Goal: Book appointment/travel/reservation

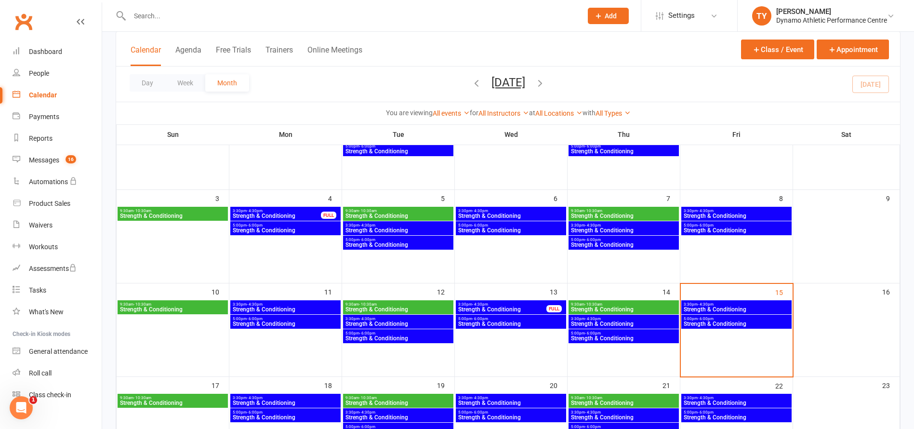
click at [735, 306] on span "3:30pm - 4:30pm" at bounding box center [736, 304] width 107 height 4
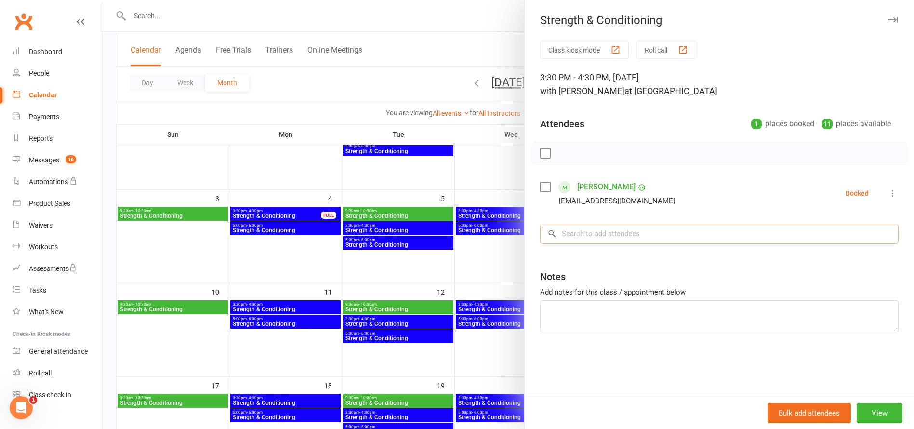
click at [624, 234] on input "search" at bounding box center [719, 234] width 359 height 20
type input "t"
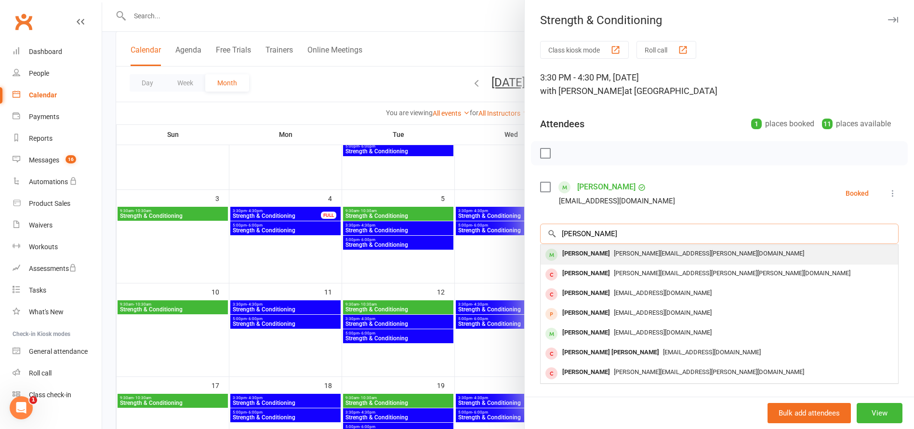
type input "[PERSON_NAME]"
drag, startPoint x: 600, startPoint y: 250, endPoint x: 566, endPoint y: 252, distance: 34.7
click at [566, 252] on div "[PERSON_NAME]" at bounding box center [586, 254] width 55 height 14
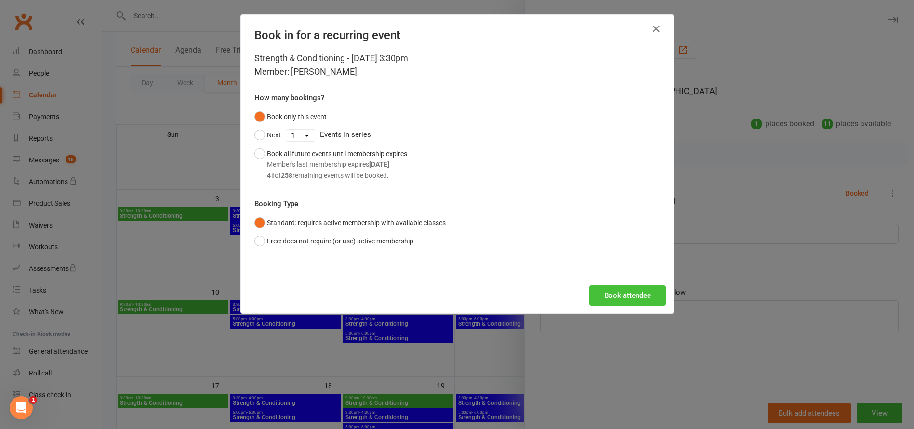
click at [646, 297] on button "Book attendee" at bounding box center [627, 295] width 77 height 20
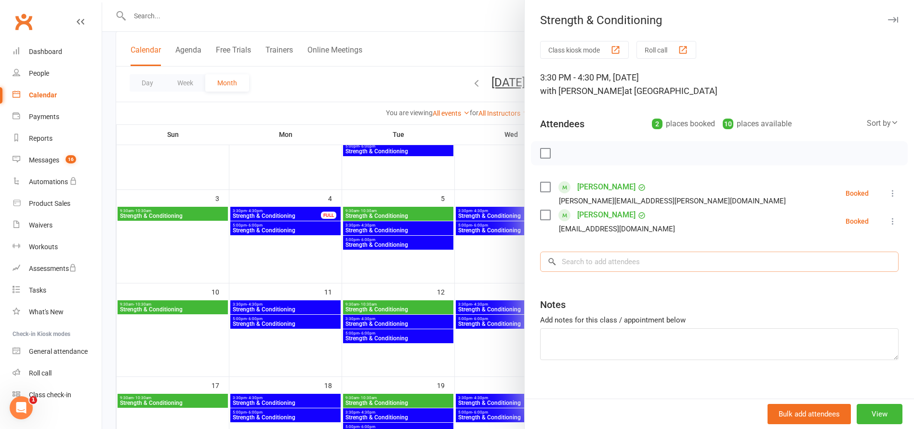
click at [585, 264] on input "search" at bounding box center [719, 262] width 359 height 20
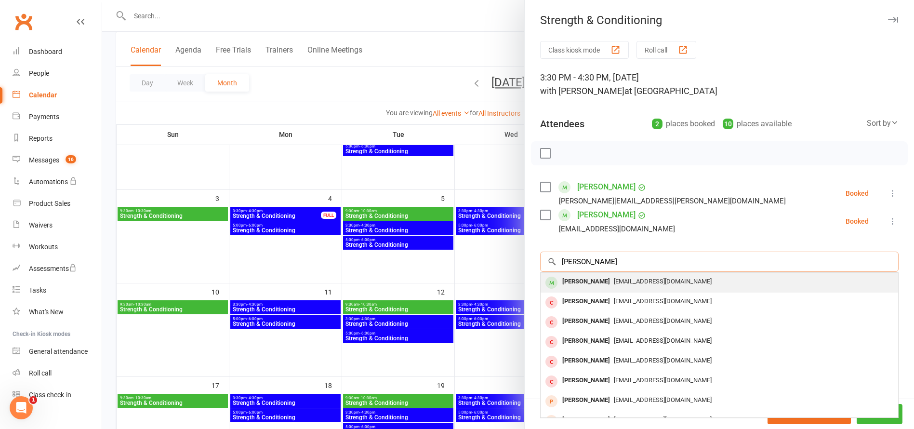
type input "[PERSON_NAME]"
click at [574, 284] on div "[PERSON_NAME]" at bounding box center [586, 282] width 55 height 14
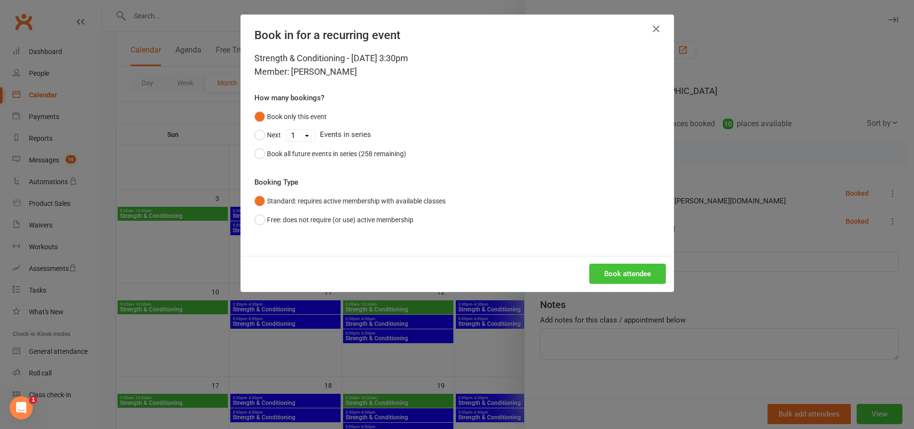
click at [634, 276] on button "Book attendee" at bounding box center [627, 274] width 77 height 20
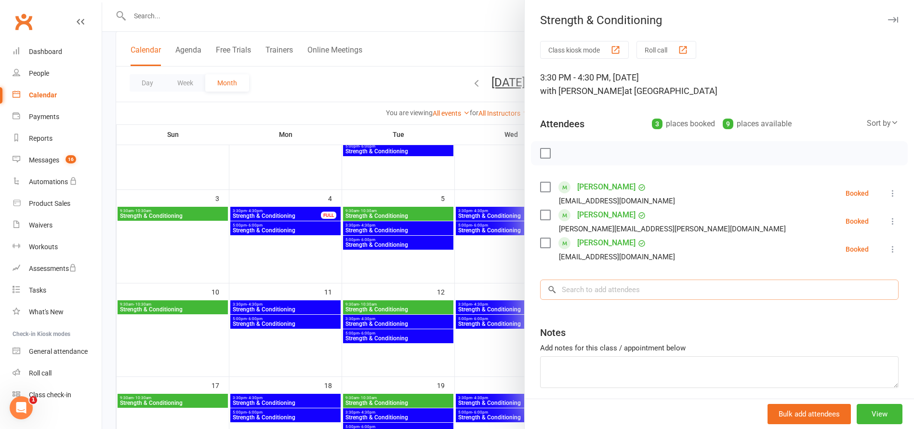
click at [591, 290] on input "search" at bounding box center [719, 290] width 359 height 20
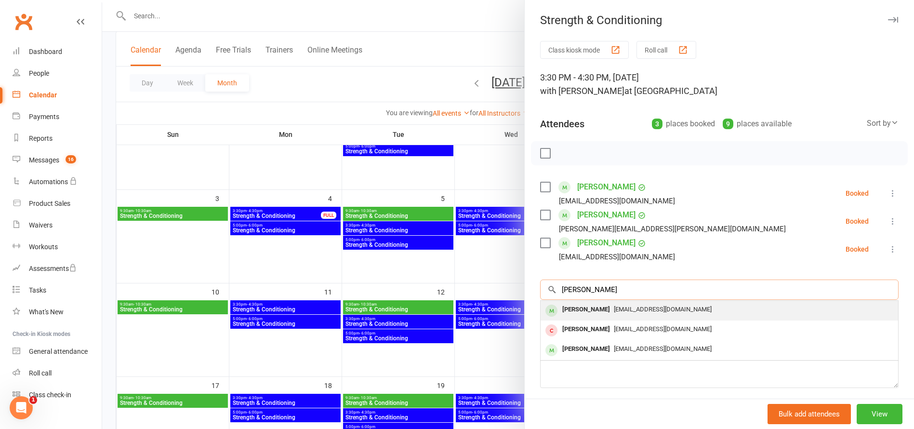
type input "[PERSON_NAME]"
click at [575, 307] on div "[PERSON_NAME]" at bounding box center [586, 310] width 55 height 14
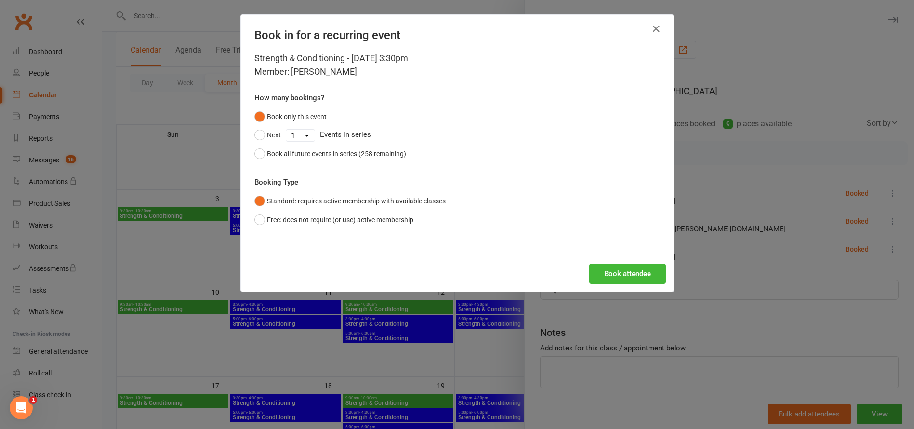
click at [621, 274] on button "Book attendee" at bounding box center [627, 274] width 77 height 20
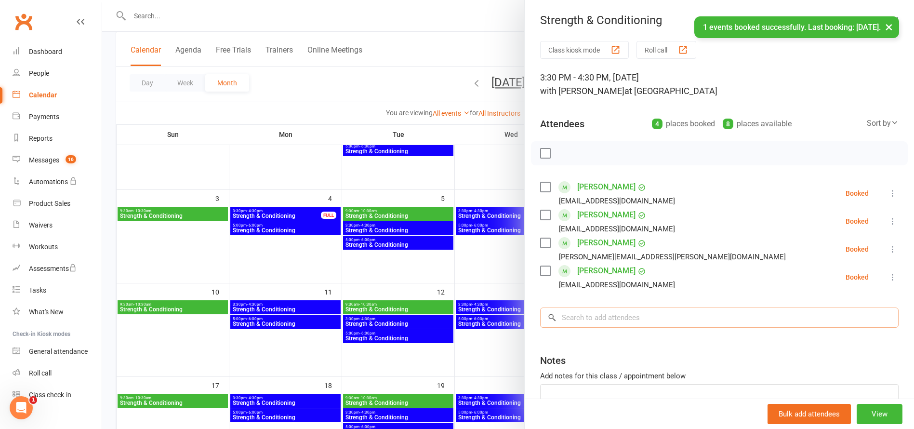
click at [587, 319] on input "search" at bounding box center [719, 317] width 359 height 20
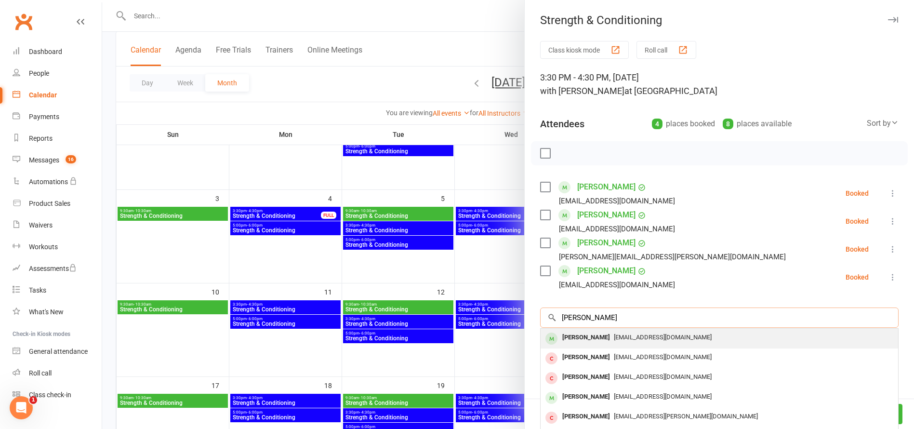
type input "[PERSON_NAME]"
click at [574, 338] on div "[PERSON_NAME]" at bounding box center [586, 338] width 55 height 14
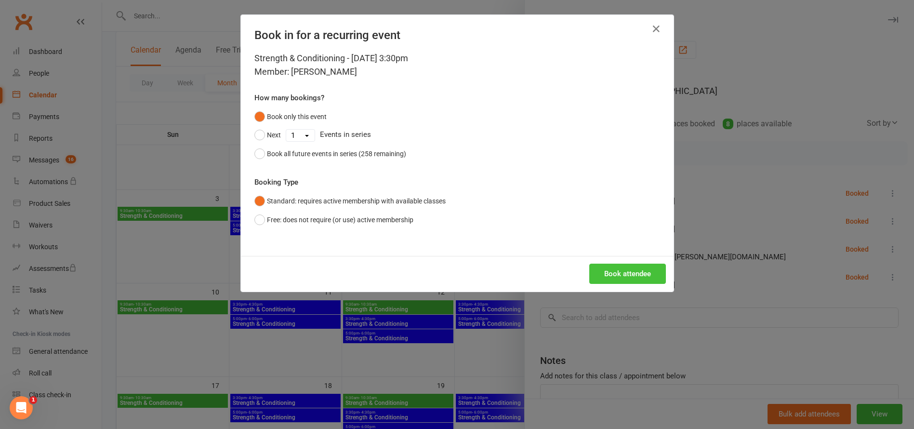
click at [633, 277] on button "Book attendee" at bounding box center [627, 274] width 77 height 20
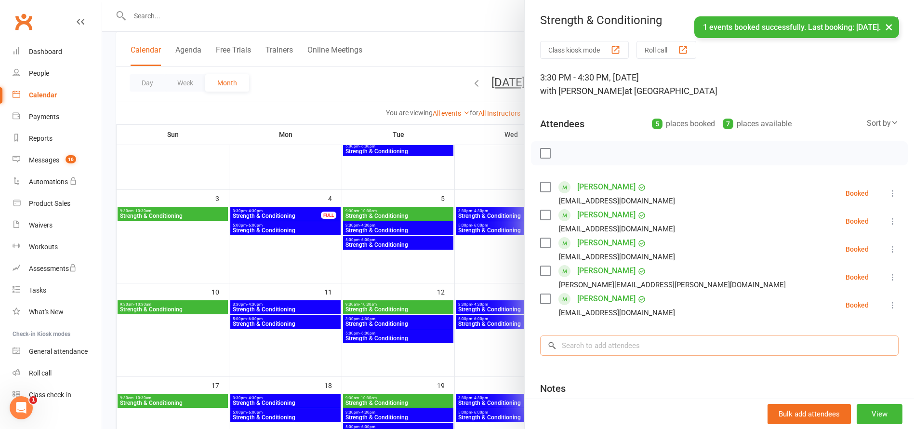
click at [589, 348] on input "search" at bounding box center [719, 345] width 359 height 20
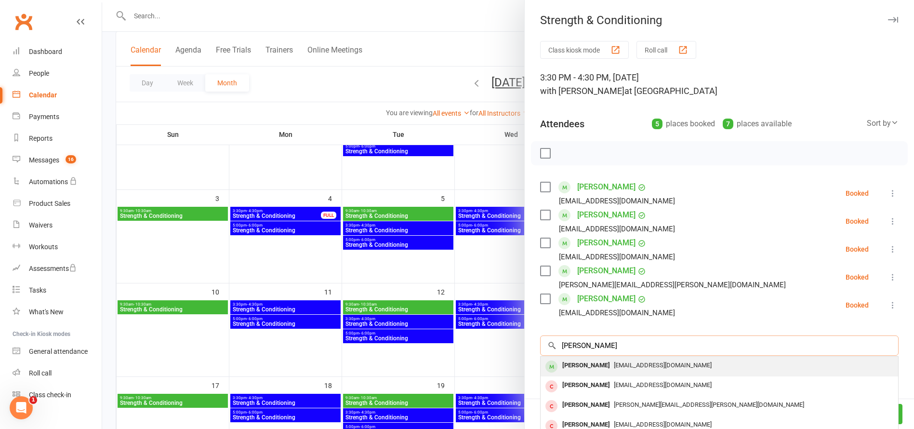
type input "[PERSON_NAME]"
click at [585, 364] on div "[PERSON_NAME]" at bounding box center [586, 366] width 55 height 14
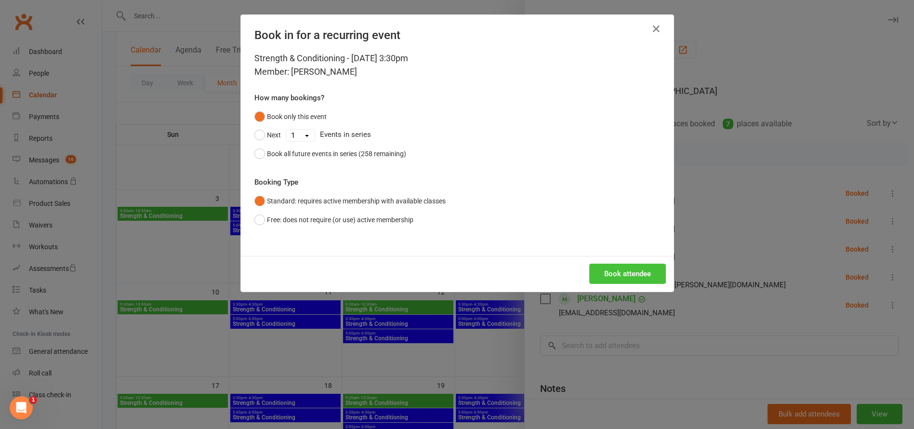
click at [625, 270] on button "Book attendee" at bounding box center [627, 274] width 77 height 20
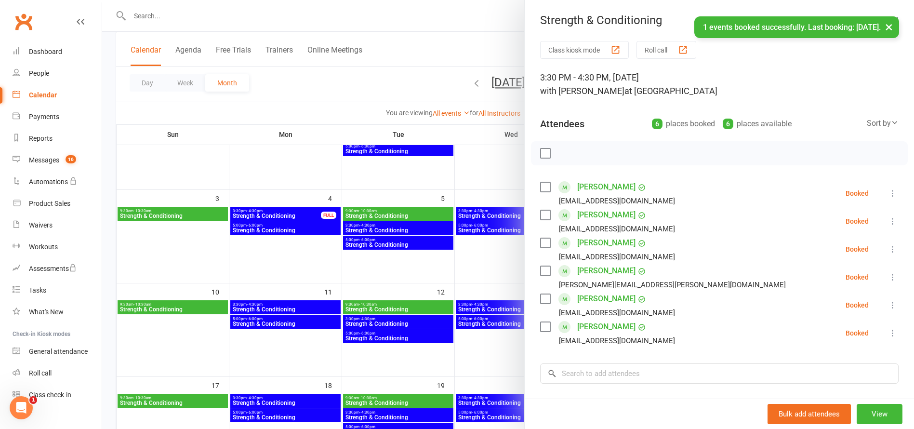
scroll to position [80, 0]
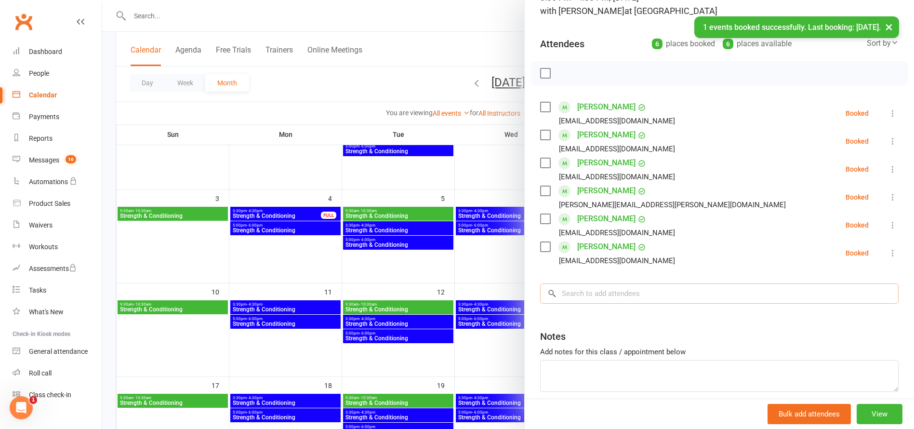
click at [586, 296] on input "search" at bounding box center [719, 293] width 359 height 20
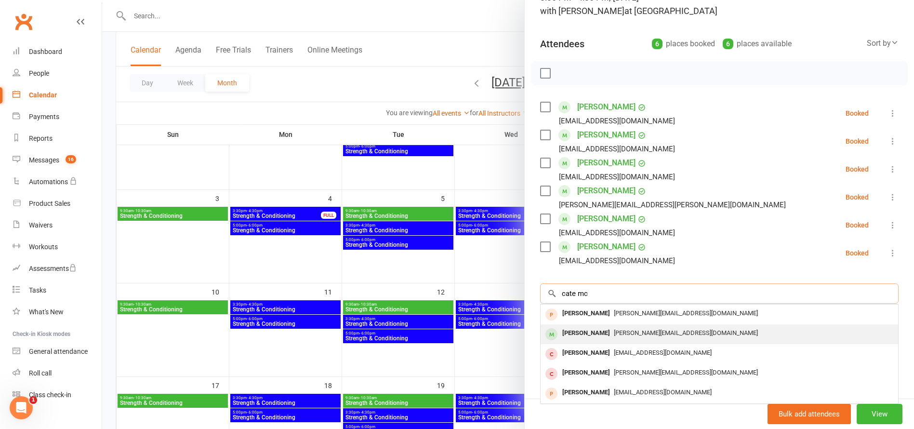
type input "cate mc"
click at [580, 330] on div "[PERSON_NAME]" at bounding box center [586, 333] width 55 height 14
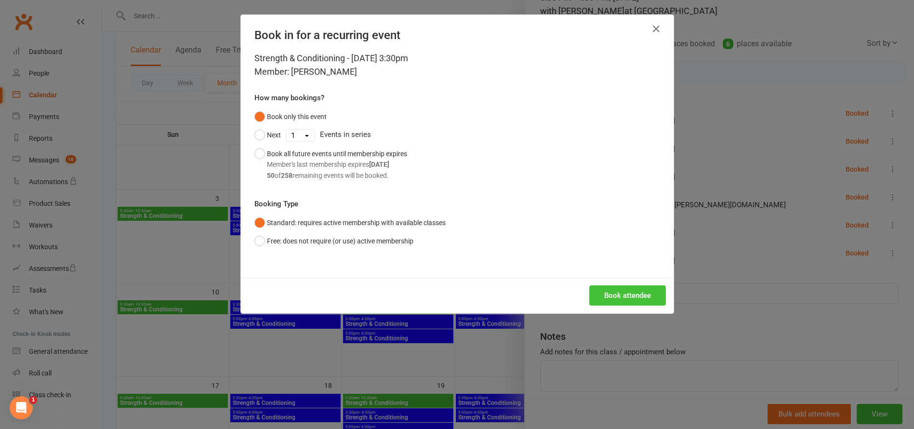
click at [633, 294] on button "Book attendee" at bounding box center [627, 295] width 77 height 20
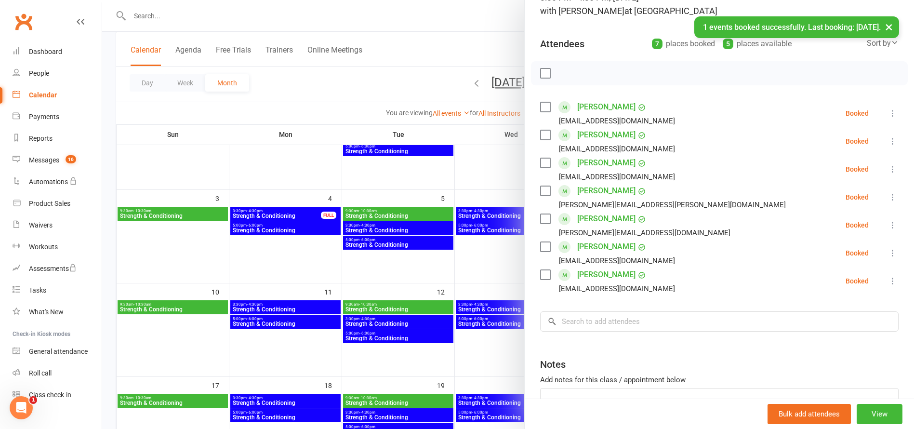
click at [459, 276] on div at bounding box center [508, 214] width 812 height 429
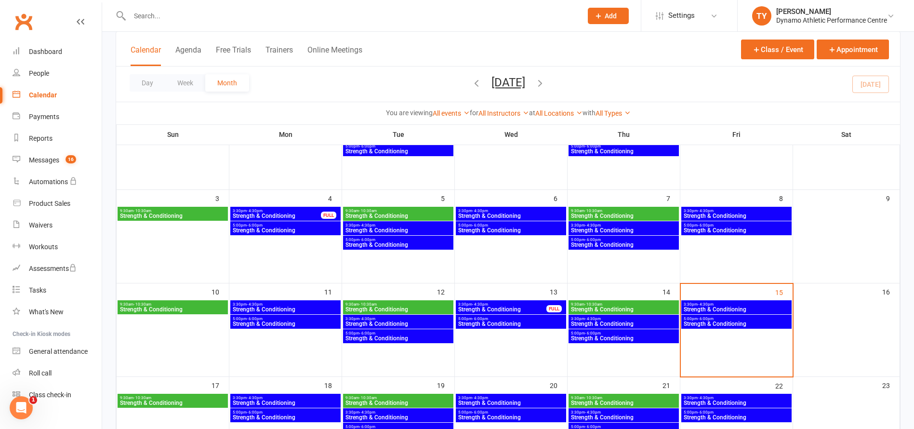
click at [754, 211] on span "3:30pm - 4:30pm" at bounding box center [736, 211] width 107 height 4
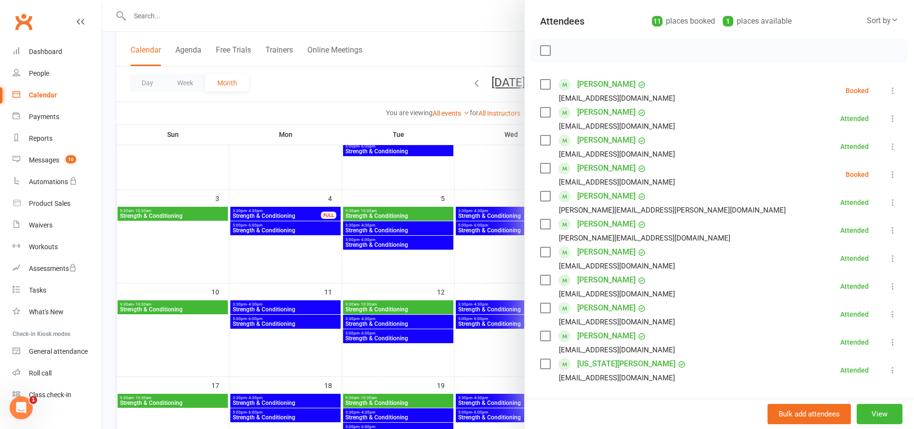
scroll to position [139, 0]
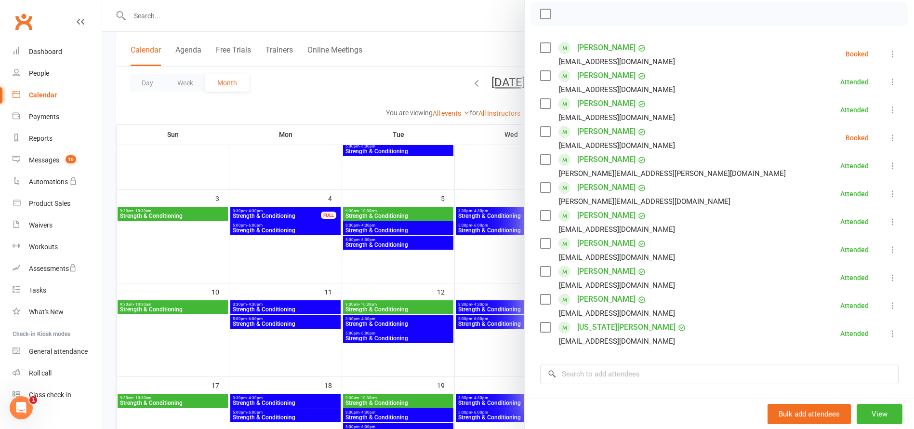
click at [466, 288] on div at bounding box center [508, 214] width 812 height 429
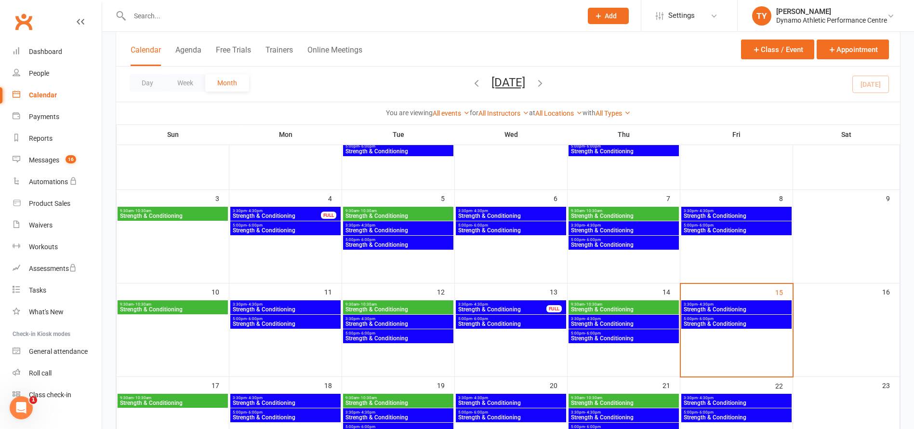
click at [739, 307] on span "Strength & Conditioning" at bounding box center [736, 309] width 107 height 6
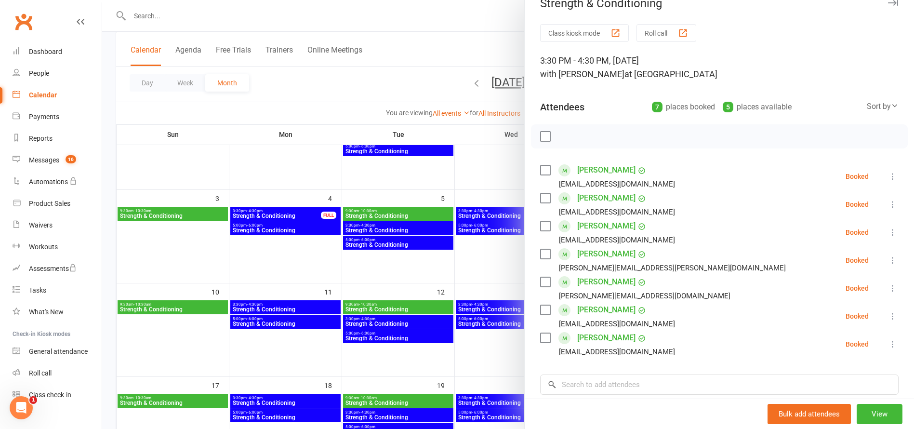
scroll to position [61, 0]
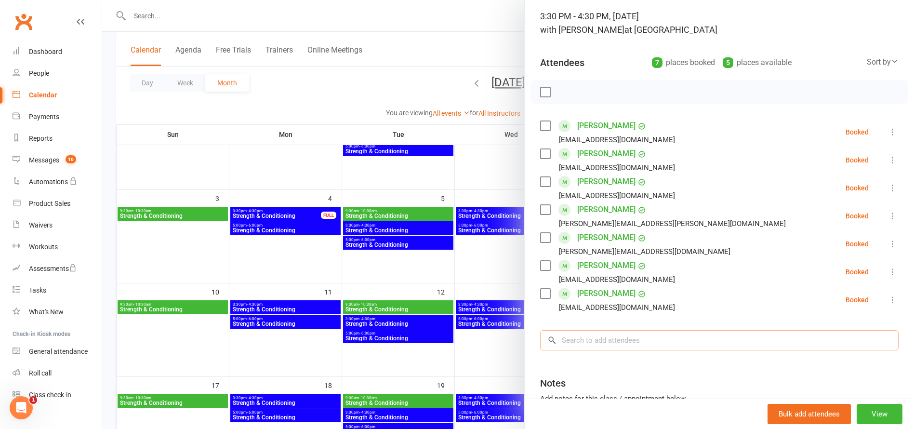
click at [606, 343] on input "search" at bounding box center [719, 340] width 359 height 20
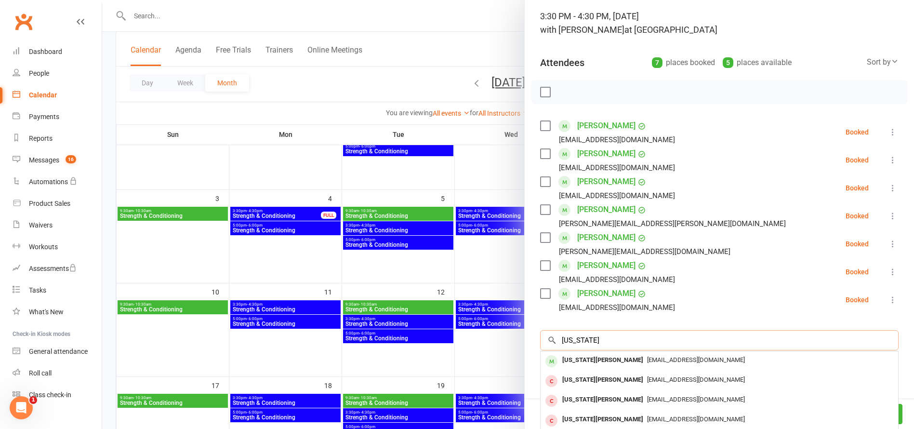
type input "[US_STATE]"
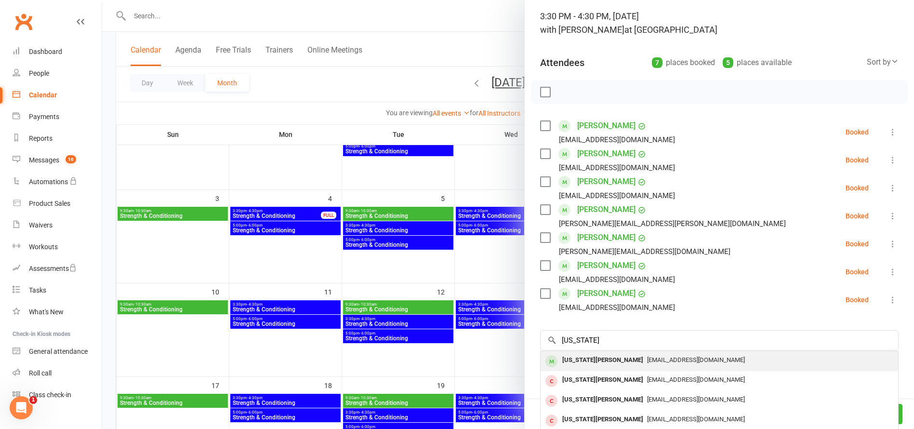
drag, startPoint x: 606, startPoint y: 343, endPoint x: 599, endPoint y: 360, distance: 18.9
click at [599, 360] on div "[US_STATE][PERSON_NAME]" at bounding box center [603, 360] width 89 height 14
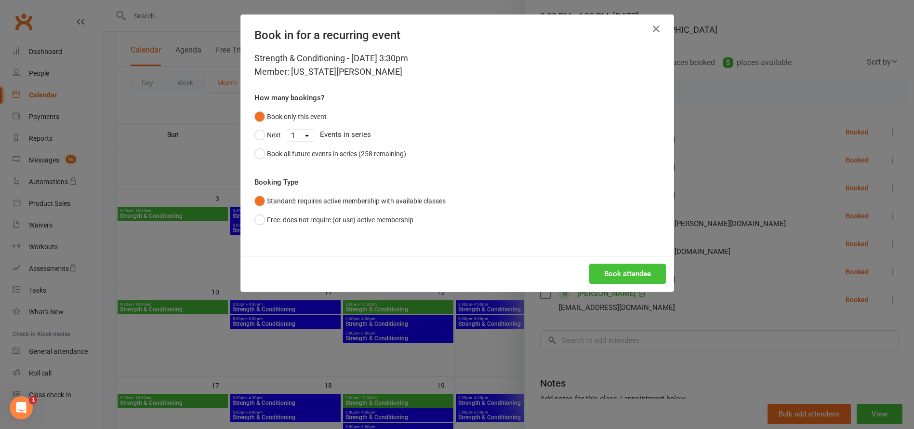
click at [646, 276] on button "Book attendee" at bounding box center [627, 274] width 77 height 20
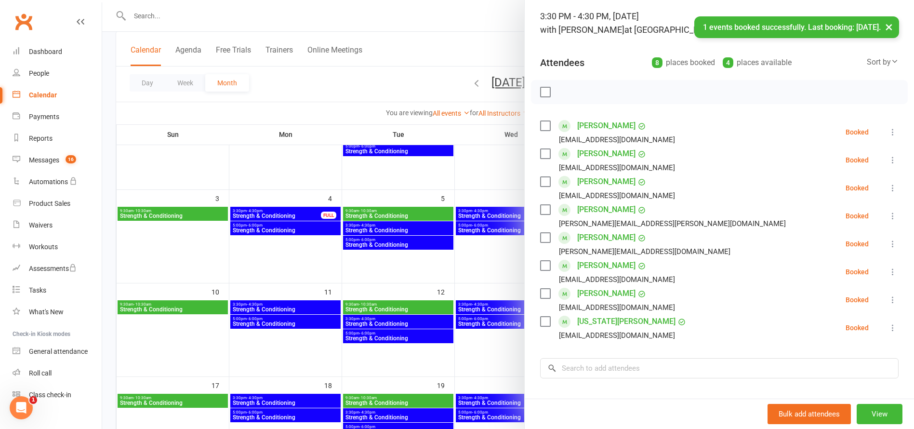
scroll to position [168, 0]
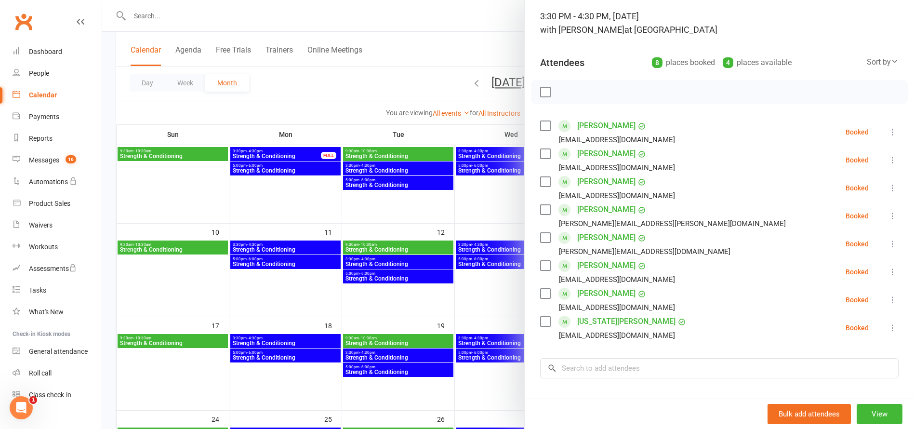
click at [484, 311] on div at bounding box center [508, 214] width 812 height 429
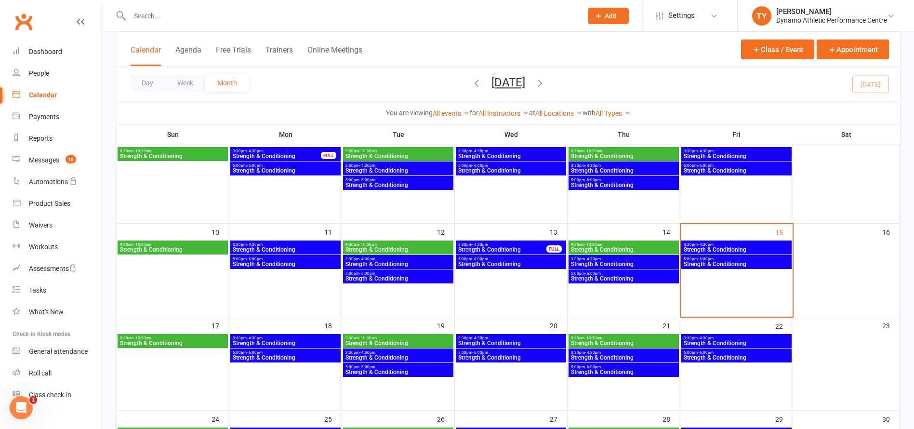
click at [733, 164] on span "5:00pm - 6:00pm" at bounding box center [736, 165] width 107 height 4
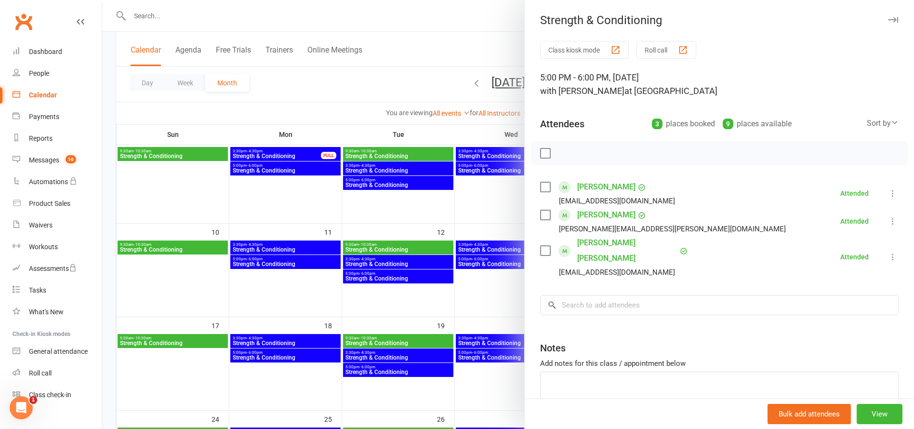
click at [500, 299] on div at bounding box center [508, 214] width 812 height 429
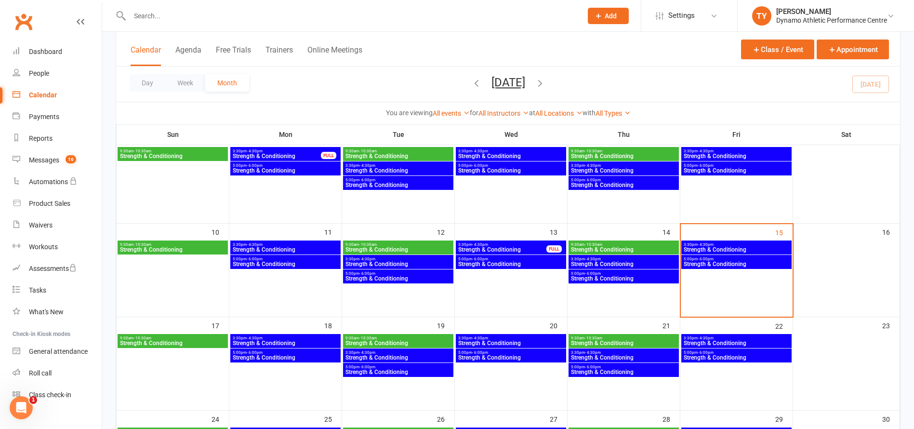
click at [718, 245] on span "3:30pm - 4:30pm" at bounding box center [736, 244] width 107 height 4
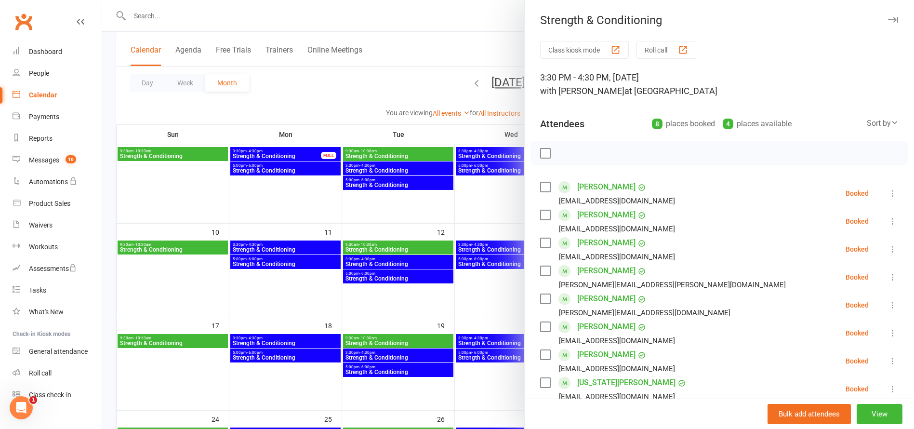
scroll to position [136, 0]
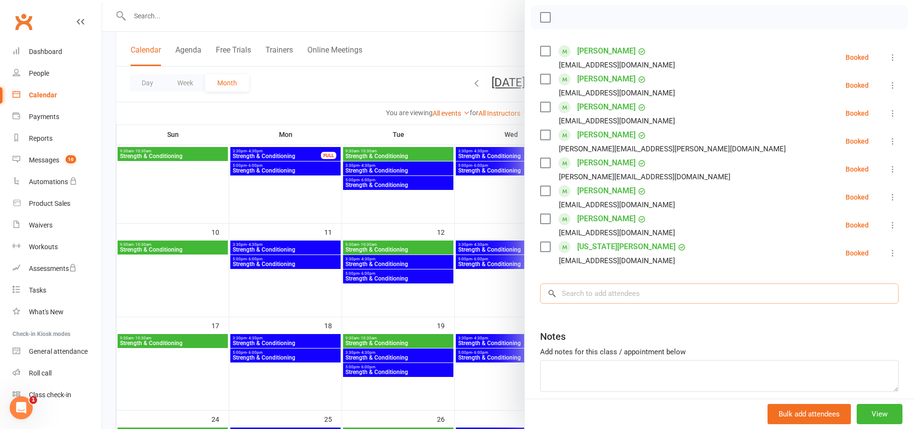
click at [619, 296] on input "search" at bounding box center [719, 293] width 359 height 20
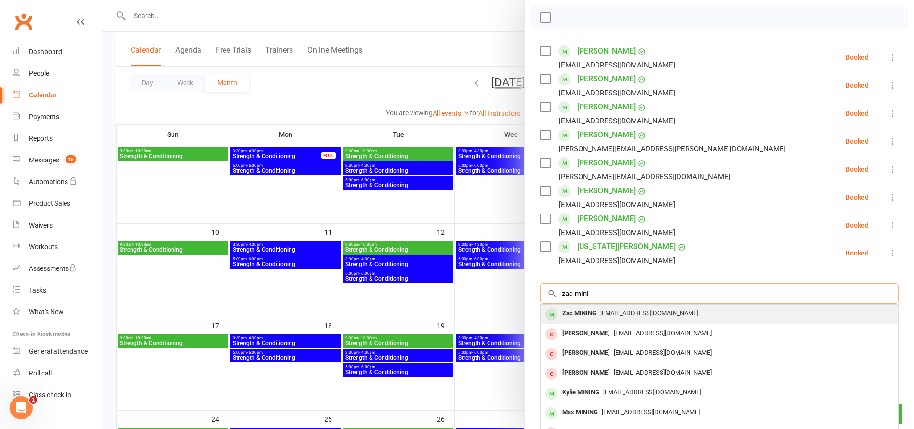
type input "zac mini"
click at [577, 311] on div "Zac MINING" at bounding box center [580, 313] width 42 height 14
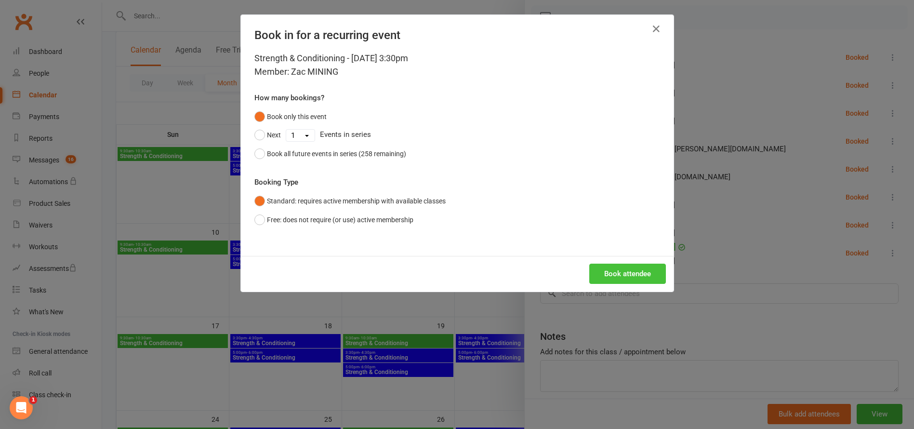
click at [633, 270] on button "Book attendee" at bounding box center [627, 274] width 77 height 20
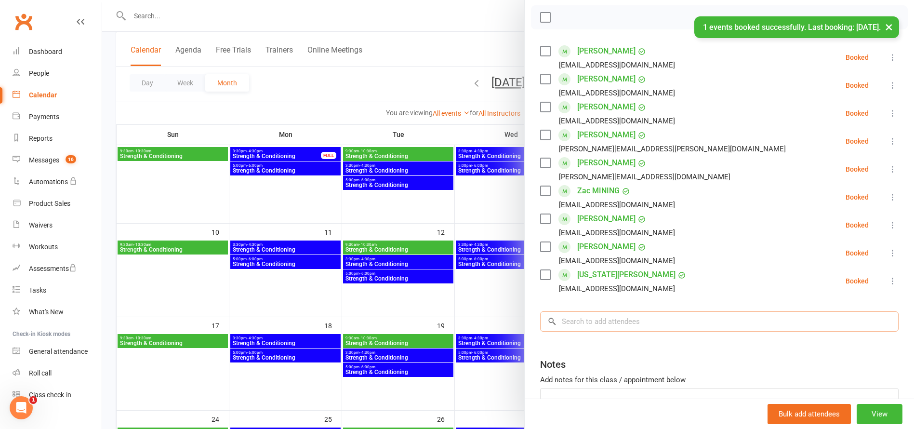
click at [579, 322] on input "search" at bounding box center [719, 321] width 359 height 20
click at [486, 293] on div at bounding box center [508, 214] width 812 height 429
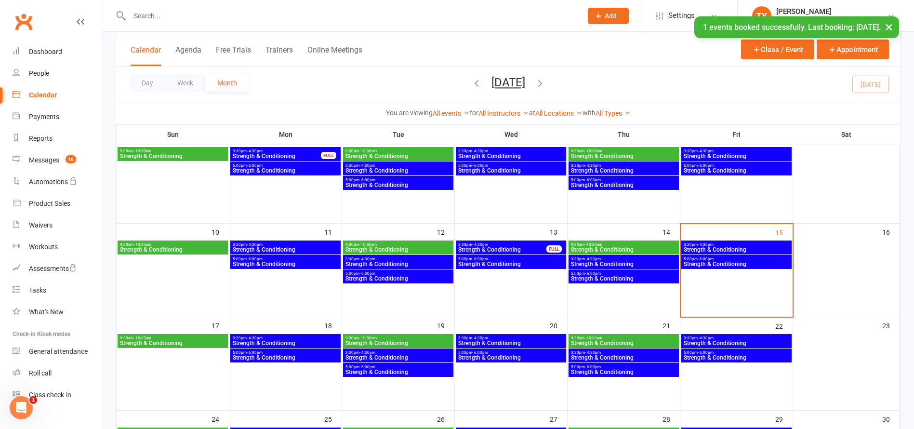
click at [739, 264] on span "Strength & Conditioning" at bounding box center [736, 264] width 107 height 6
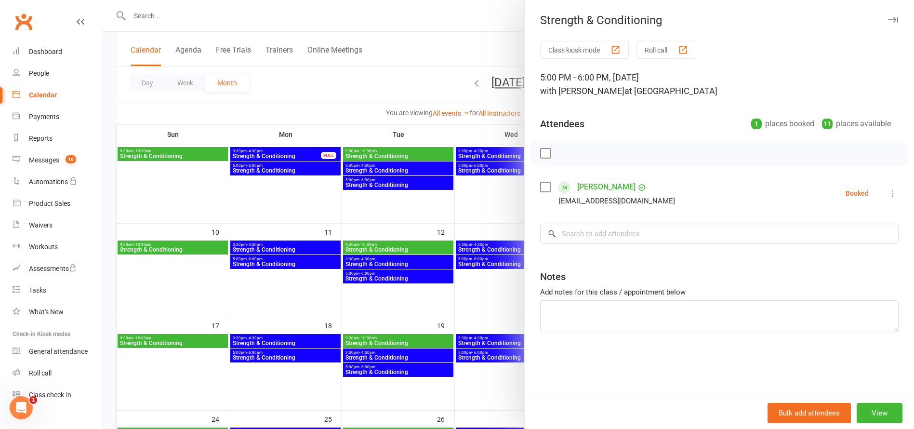
click at [484, 298] on div at bounding box center [508, 214] width 812 height 429
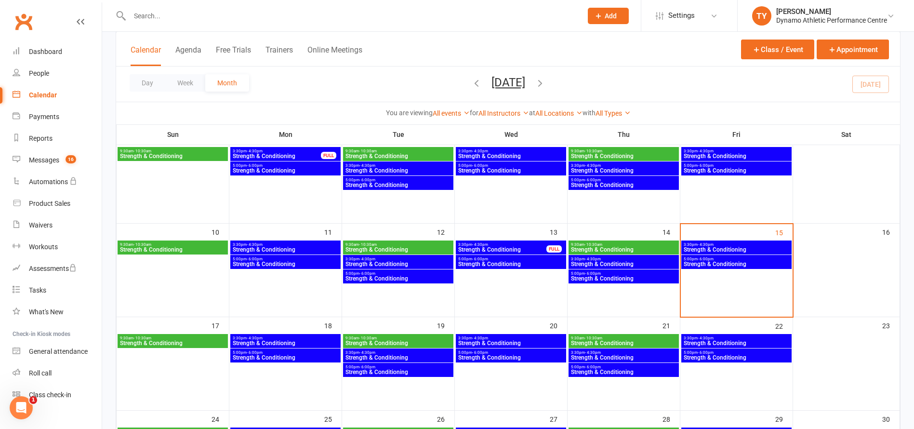
click at [710, 263] on span "Strength & Conditioning" at bounding box center [736, 264] width 107 height 6
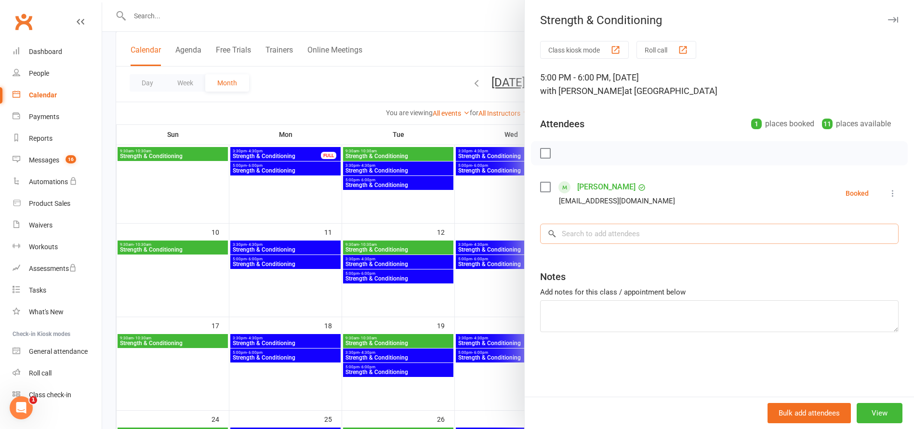
click at [605, 233] on input "search" at bounding box center [719, 234] width 359 height 20
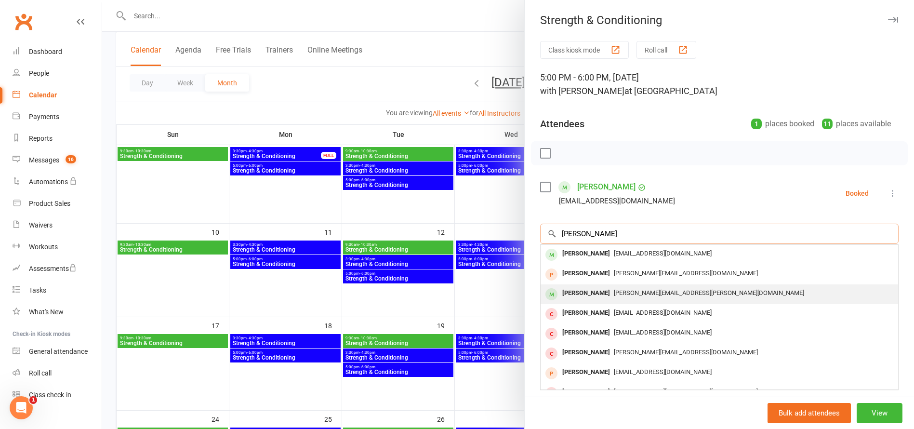
type input "[PERSON_NAME]"
click at [595, 293] on div "[PERSON_NAME]" at bounding box center [586, 293] width 55 height 14
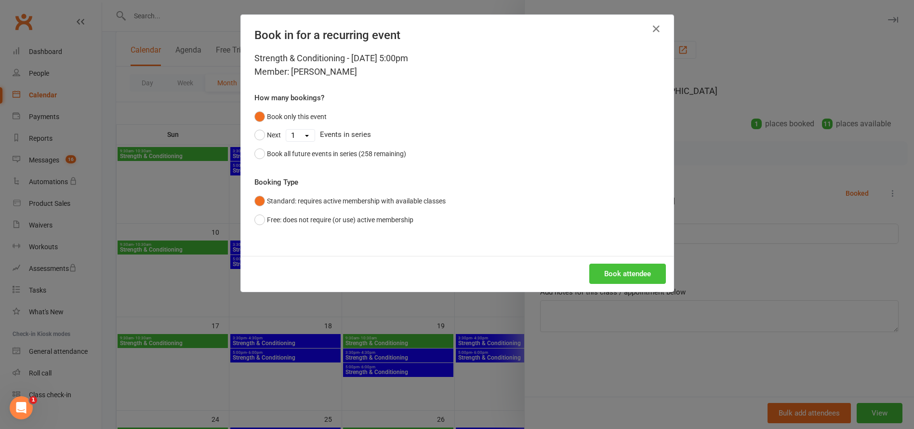
click at [620, 274] on button "Book attendee" at bounding box center [627, 274] width 77 height 20
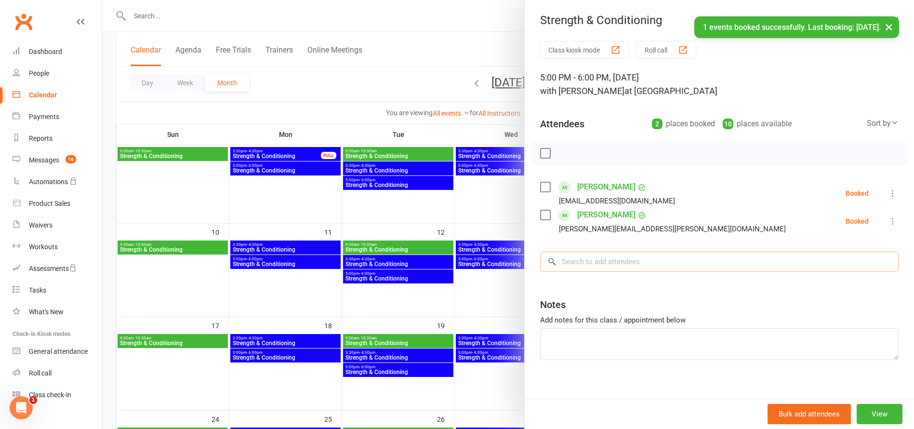
click at [592, 263] on input "search" at bounding box center [719, 262] width 359 height 20
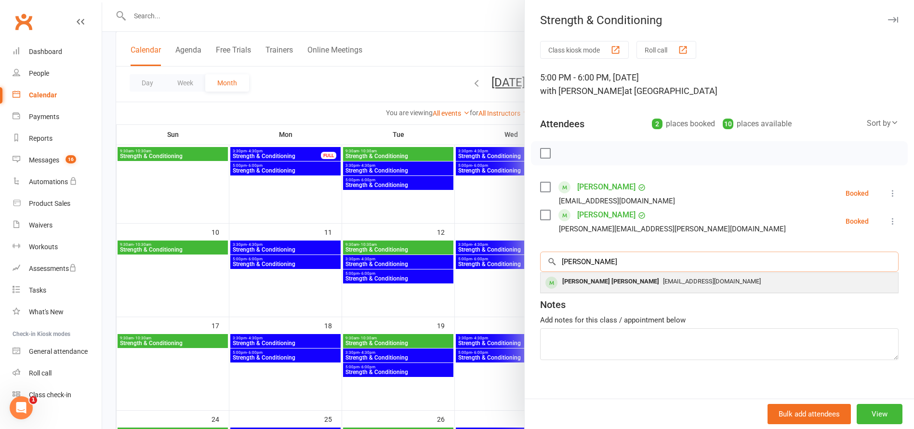
type input "[PERSON_NAME]"
click at [599, 282] on div "[PERSON_NAME] [PERSON_NAME]" at bounding box center [611, 282] width 105 height 14
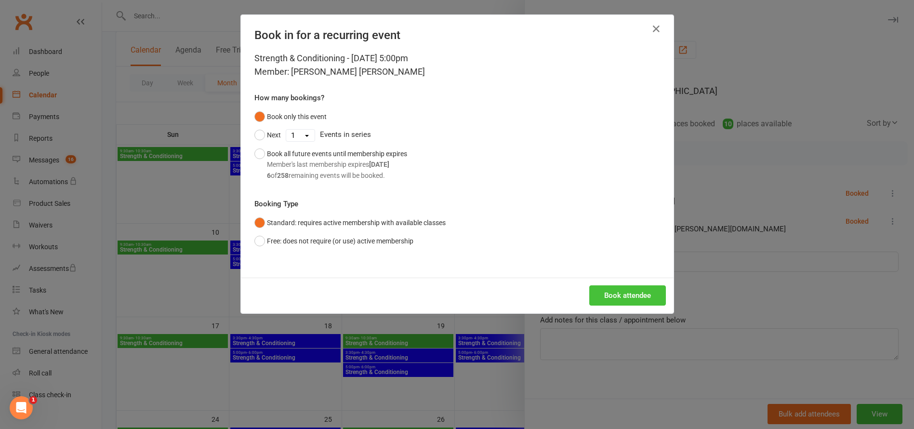
click at [623, 294] on button "Book attendee" at bounding box center [627, 295] width 77 height 20
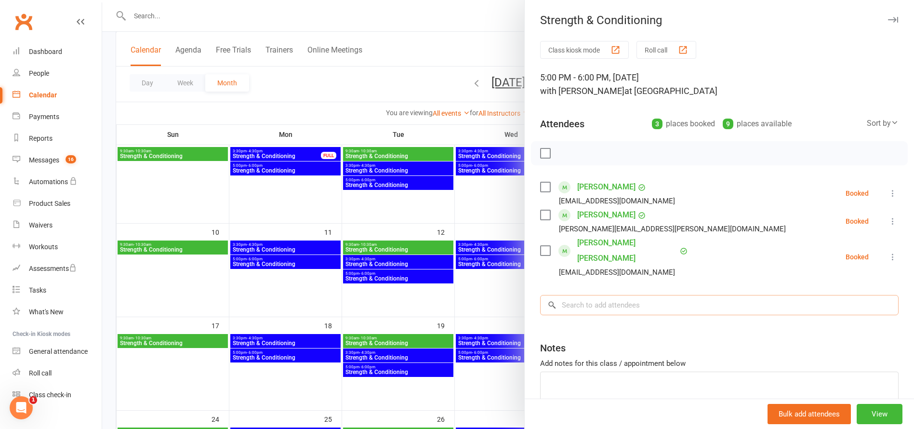
click at [616, 295] on input "search" at bounding box center [719, 305] width 359 height 20
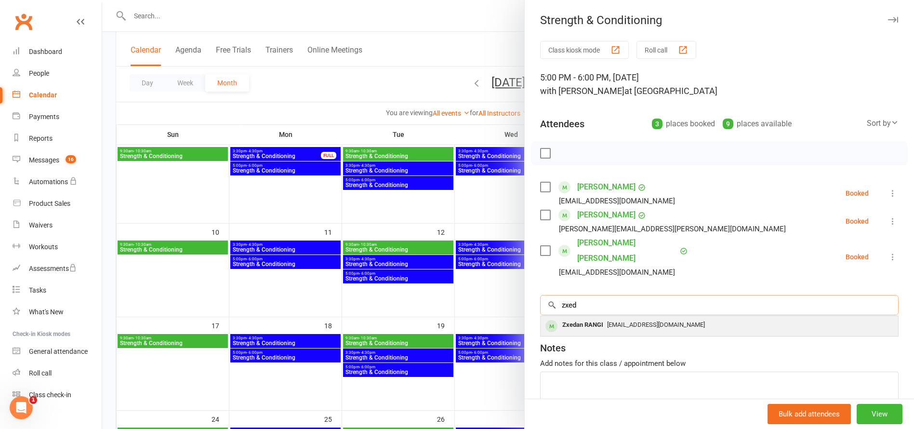
type input "zxed"
click at [573, 318] on div "Zxedan RANGI" at bounding box center [583, 325] width 49 height 14
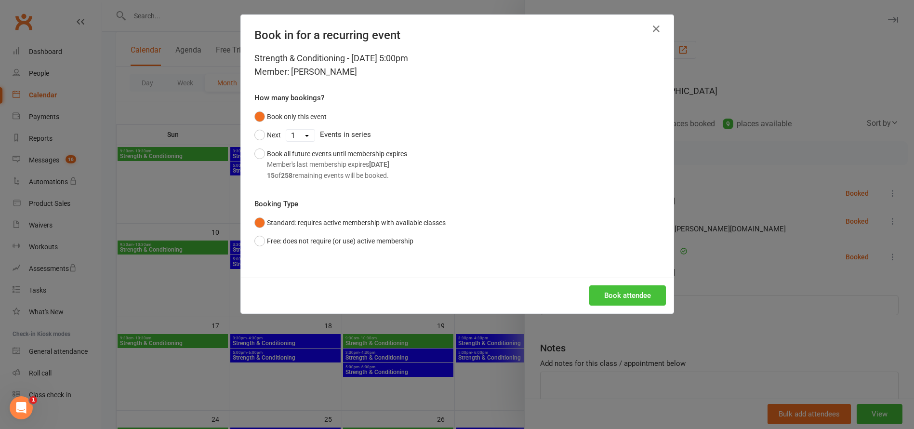
click at [638, 292] on button "Book attendee" at bounding box center [627, 295] width 77 height 20
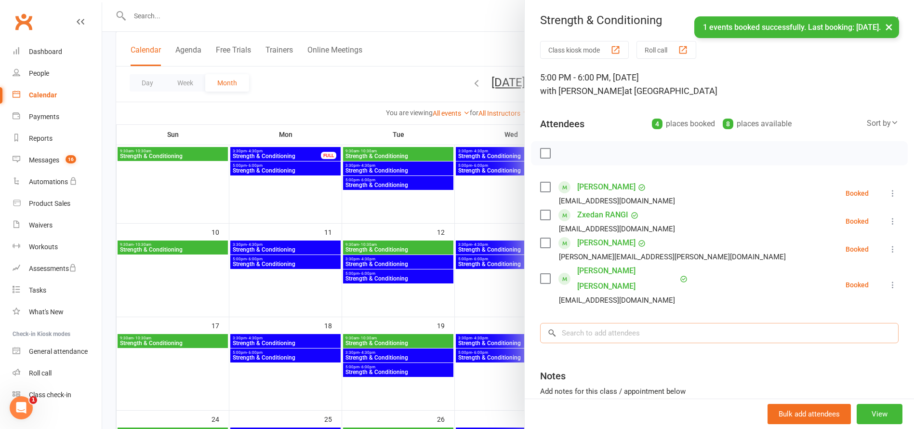
click at [584, 323] on input "search" at bounding box center [719, 333] width 359 height 20
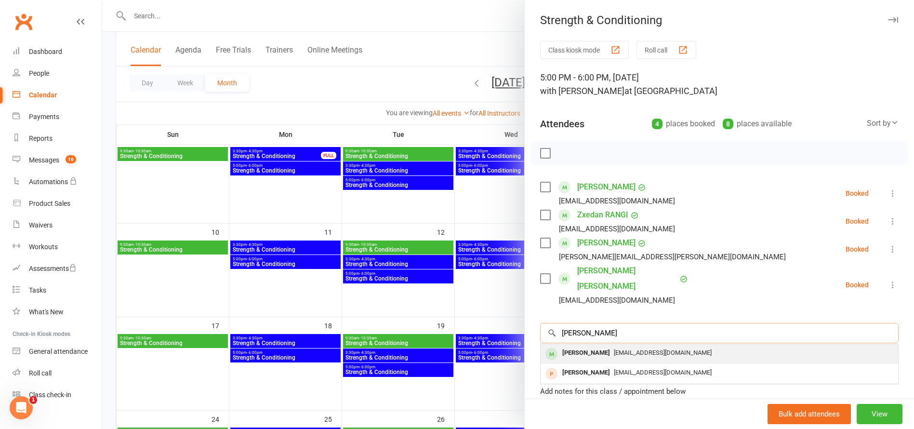
type input "[PERSON_NAME]"
drag, startPoint x: 586, startPoint y: 333, endPoint x: 590, endPoint y: 337, distance: 5.8
click at [590, 346] on div "[PERSON_NAME]" at bounding box center [586, 353] width 55 height 14
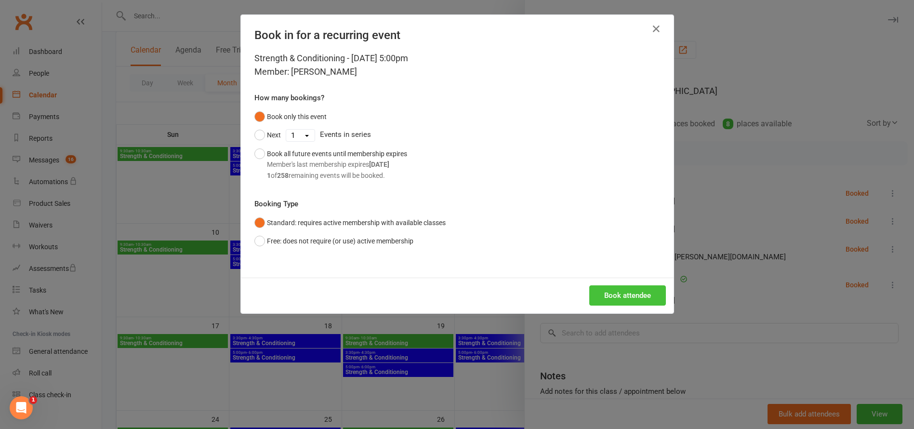
click at [639, 292] on button "Book attendee" at bounding box center [627, 295] width 77 height 20
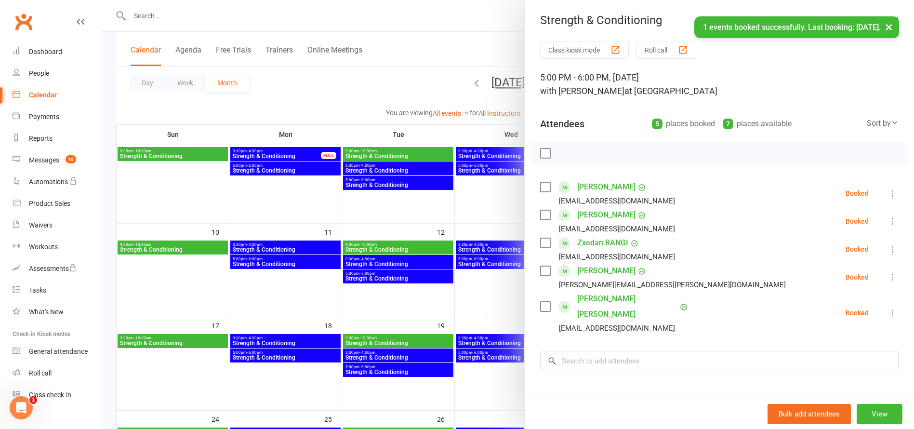
click at [391, 315] on div at bounding box center [508, 214] width 812 height 429
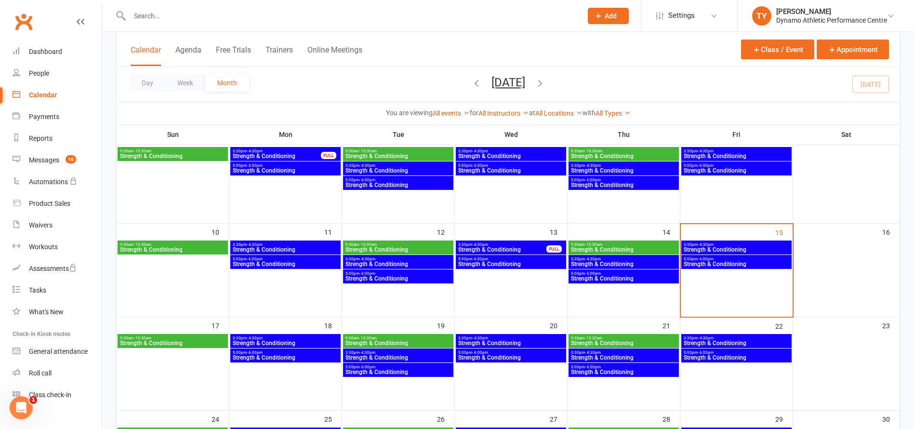
click at [745, 246] on span "3:30pm - 4:30pm" at bounding box center [736, 244] width 107 height 4
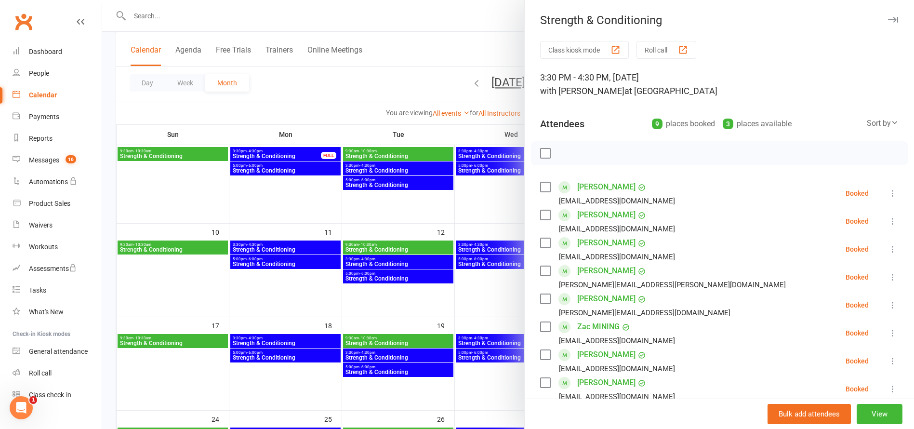
click at [591, 271] on link "[PERSON_NAME]" at bounding box center [606, 270] width 58 height 15
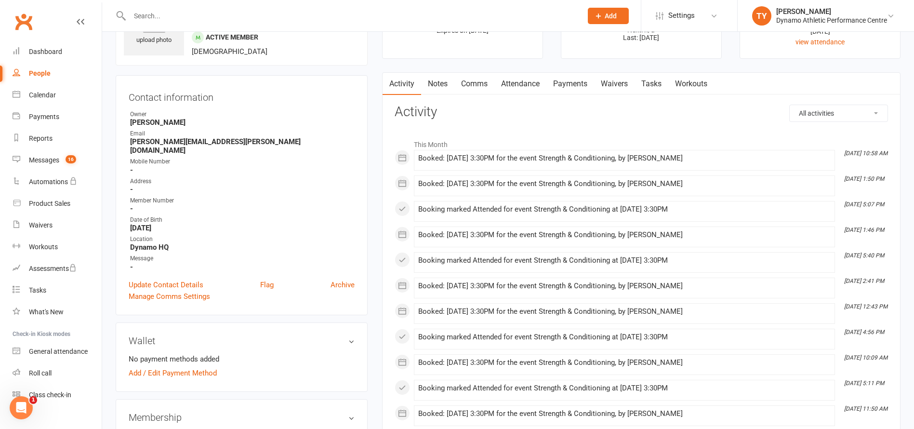
scroll to position [203, 0]
